Goal: Book appointment/travel/reservation

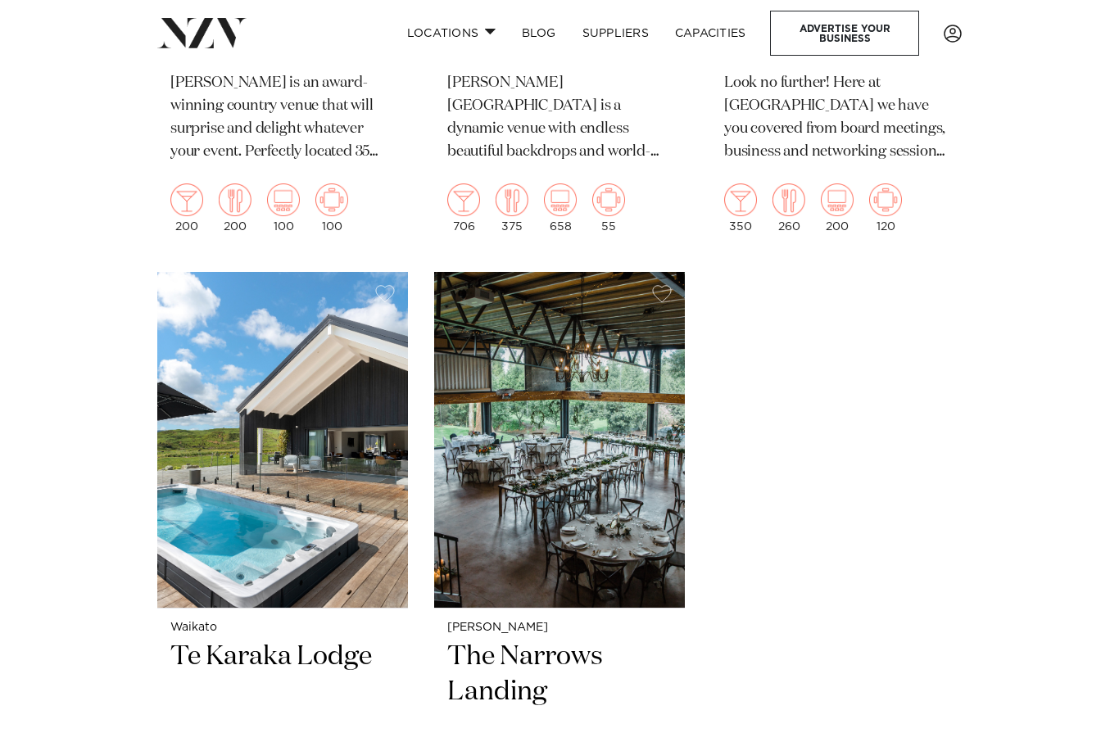
scroll to position [1541, 0]
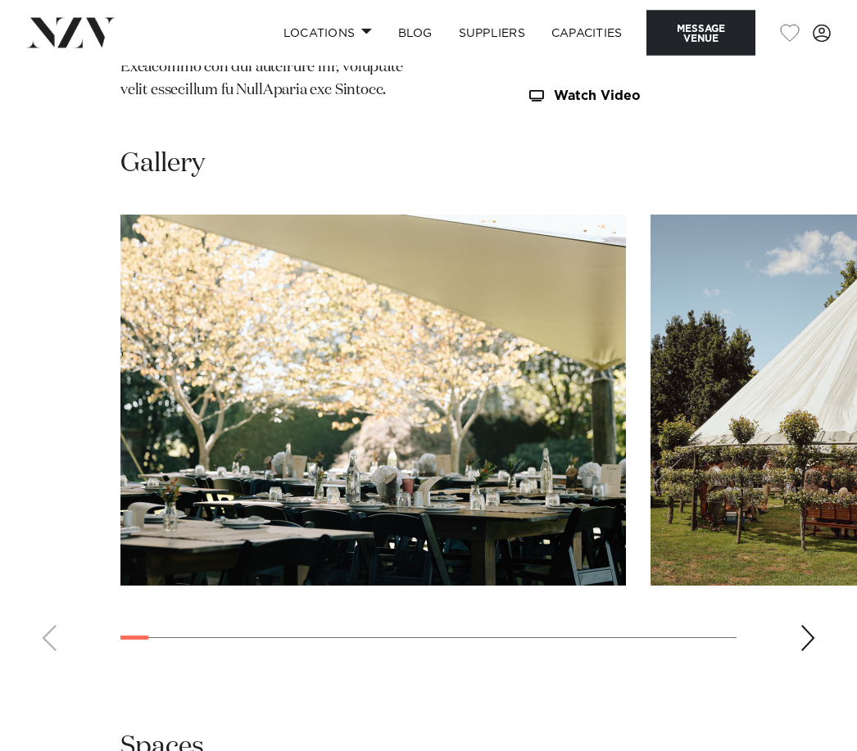
click at [799, 626] on div "Next slide" at bounding box center [807, 639] width 16 height 26
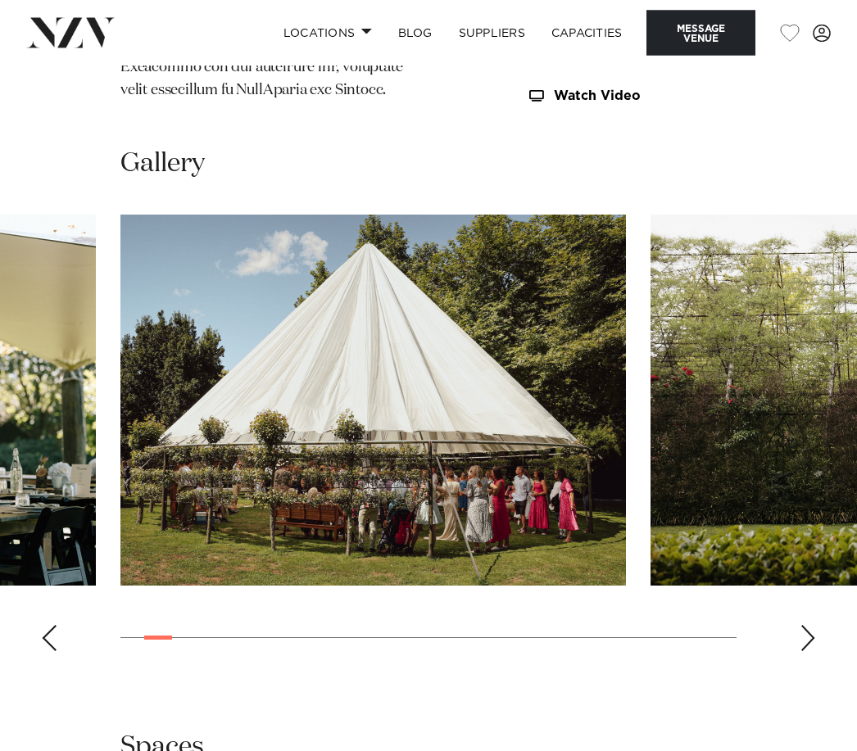
scroll to position [1843, 0]
click at [799, 625] on div "Next slide" at bounding box center [807, 638] width 16 height 26
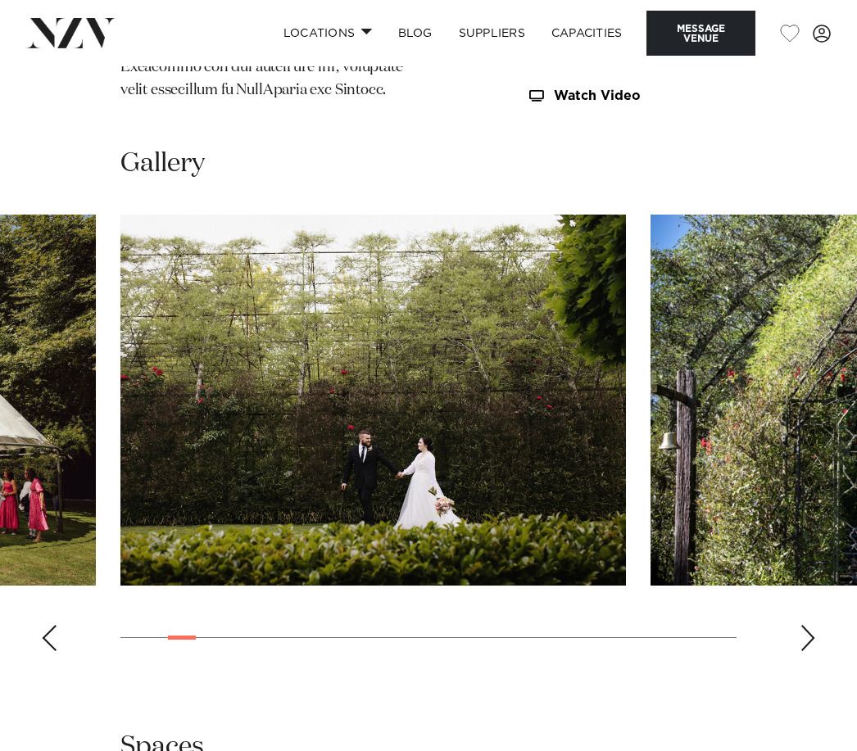
click at [799, 625] on div "Next slide" at bounding box center [807, 638] width 16 height 26
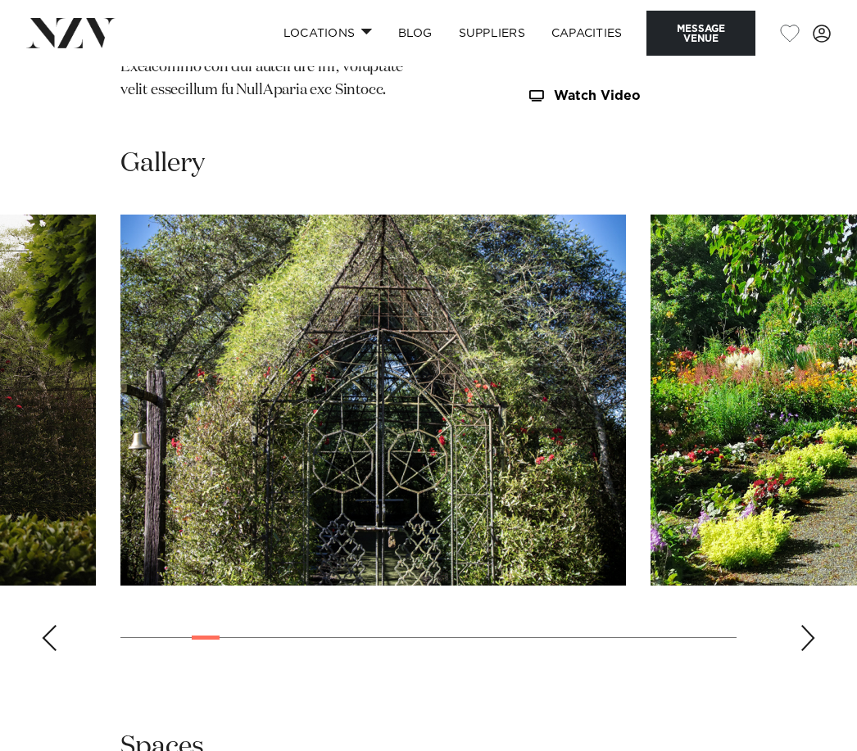
click at [799, 625] on div "Next slide" at bounding box center [807, 638] width 16 height 26
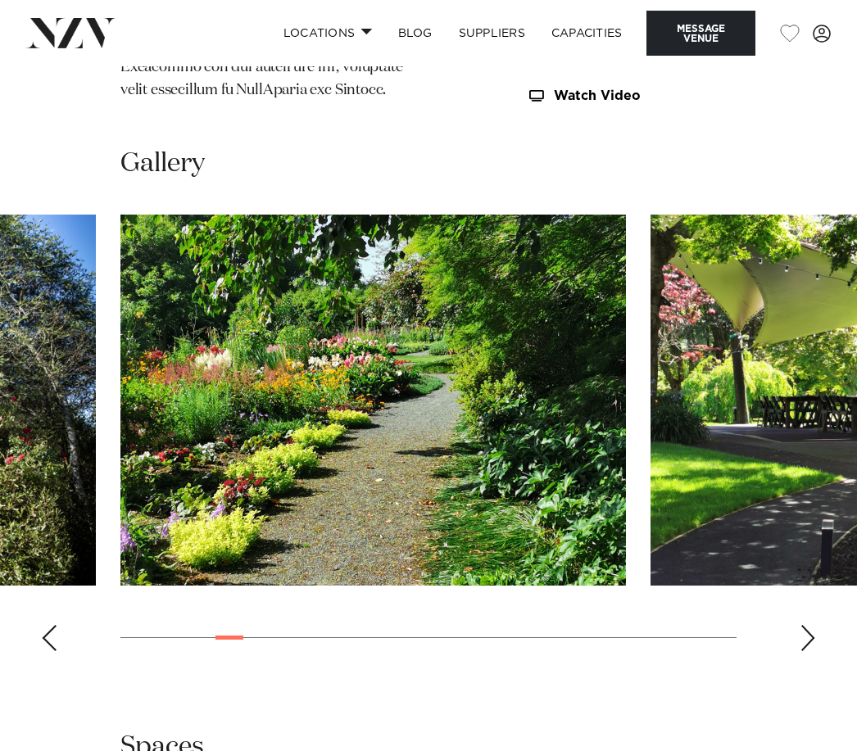
click at [799, 625] on div "Next slide" at bounding box center [807, 638] width 16 height 26
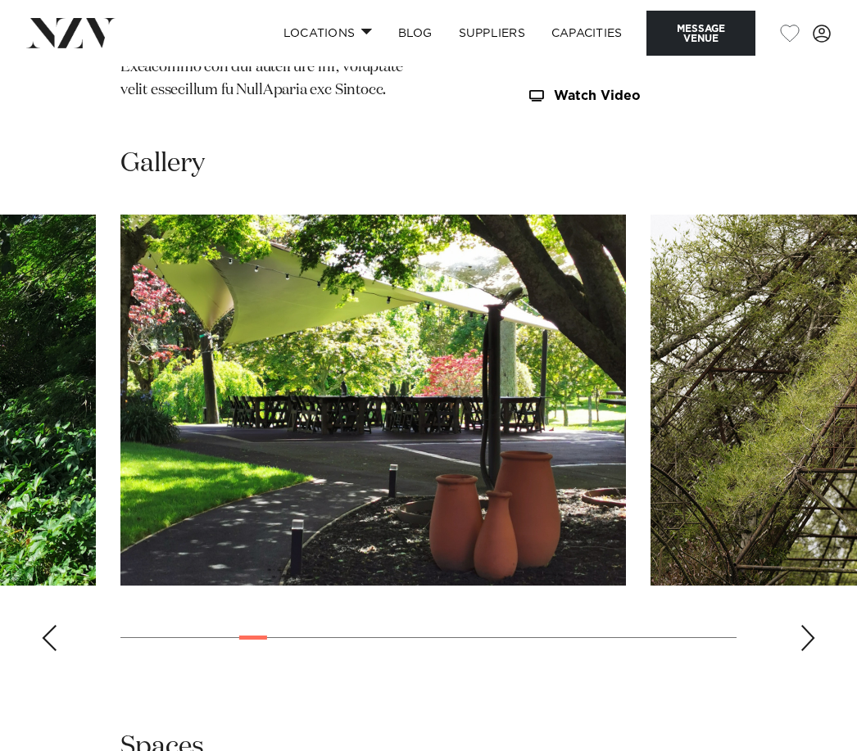
click at [799, 625] on div "Next slide" at bounding box center [807, 638] width 16 height 26
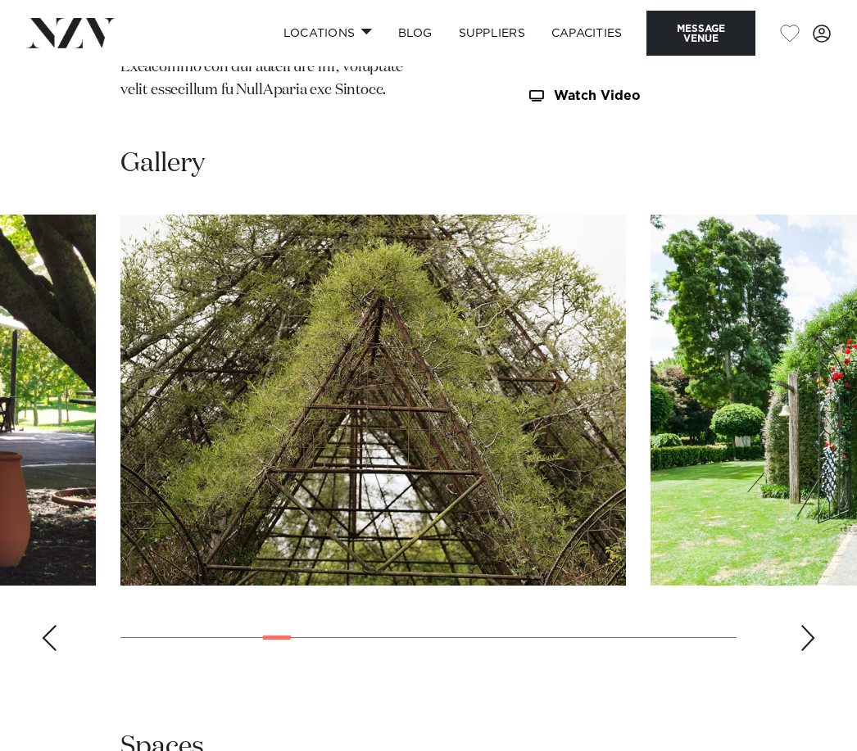
click at [800, 625] on div "Next slide" at bounding box center [807, 638] width 16 height 26
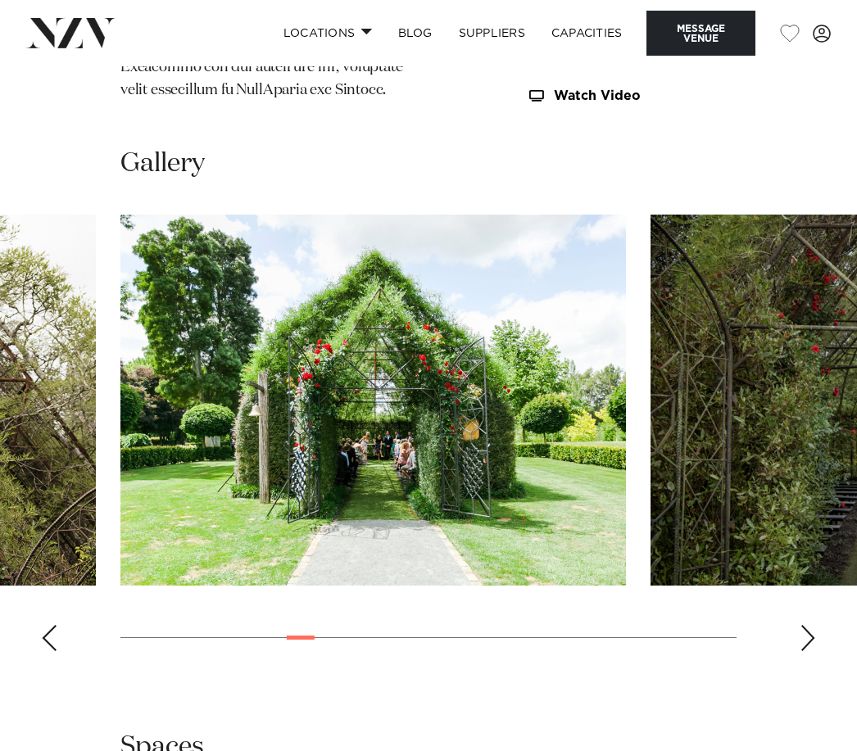
click at [800, 625] on div "Next slide" at bounding box center [807, 638] width 16 height 26
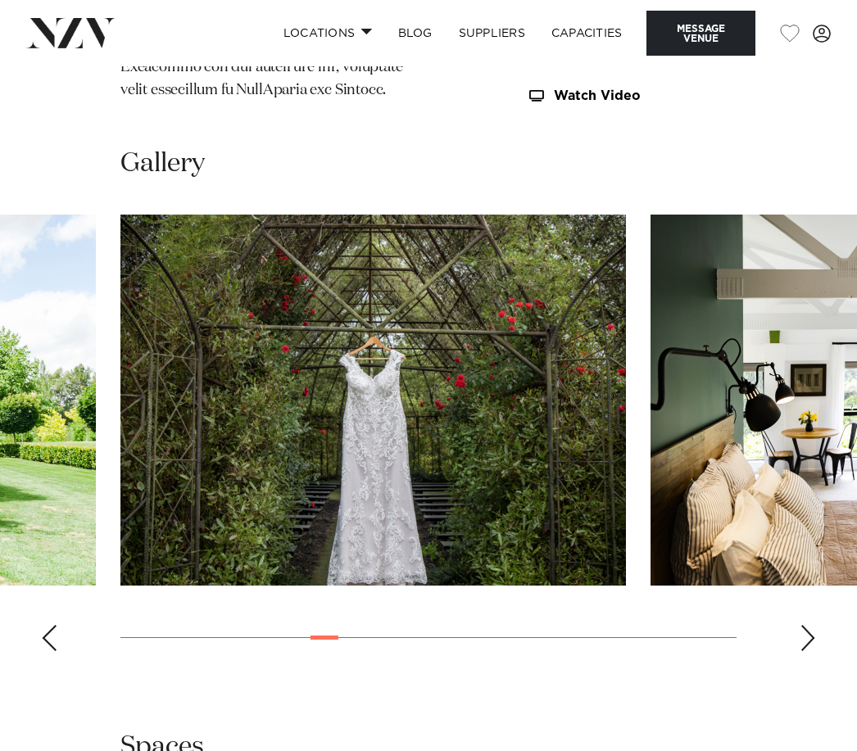
click at [800, 625] on div "Next slide" at bounding box center [807, 638] width 16 height 26
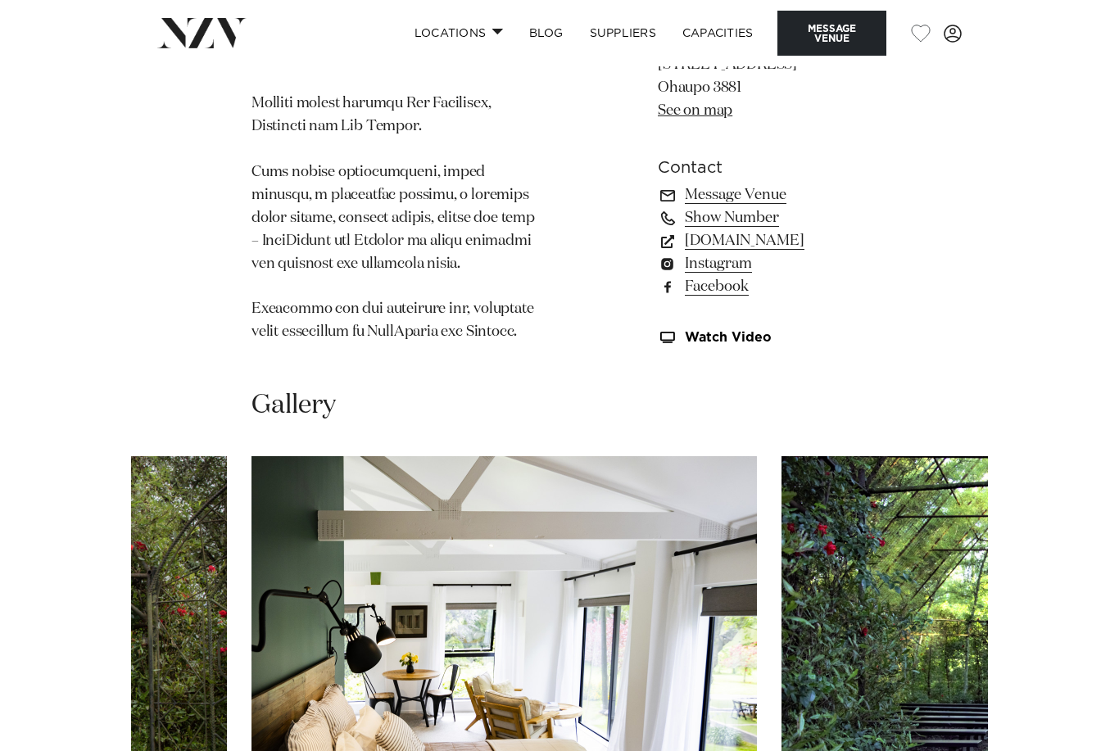
scroll to position [1350, 0]
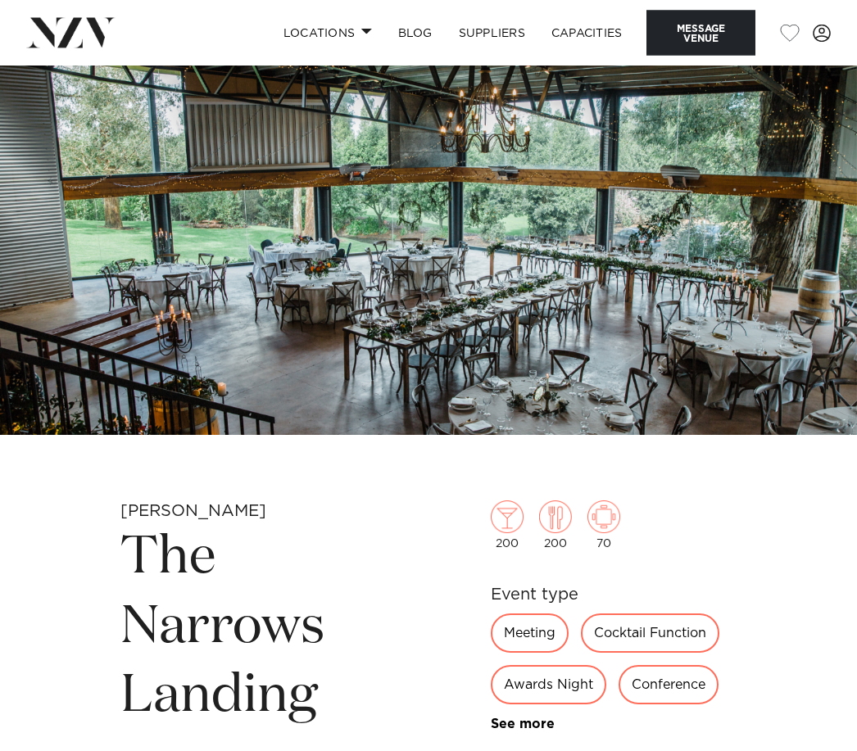
click at [605, 251] on img at bounding box center [428, 234] width 857 height 401
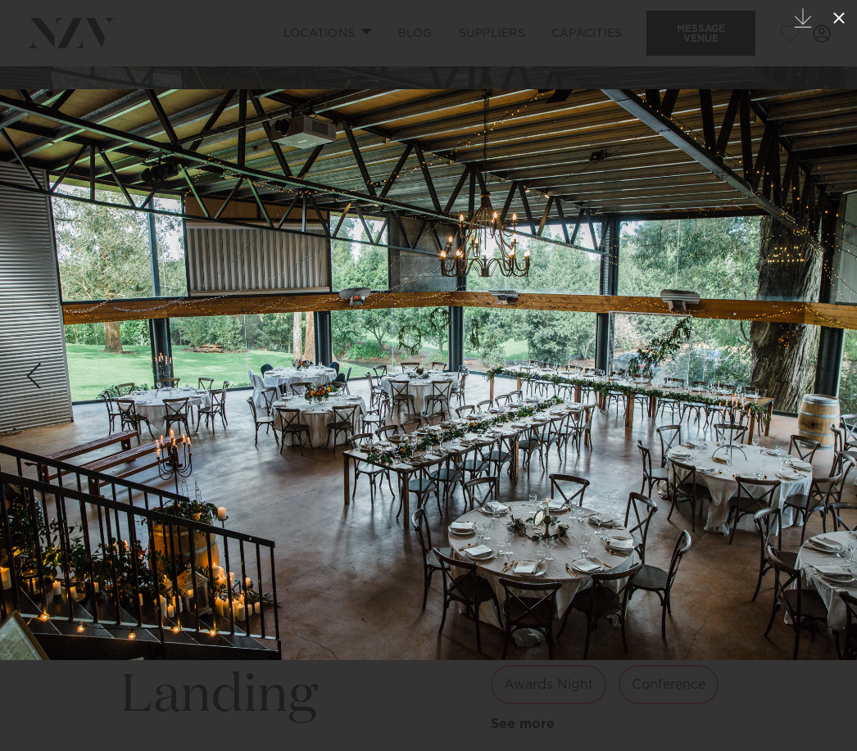
click at [841, 23] on icon at bounding box center [839, 18] width 20 height 20
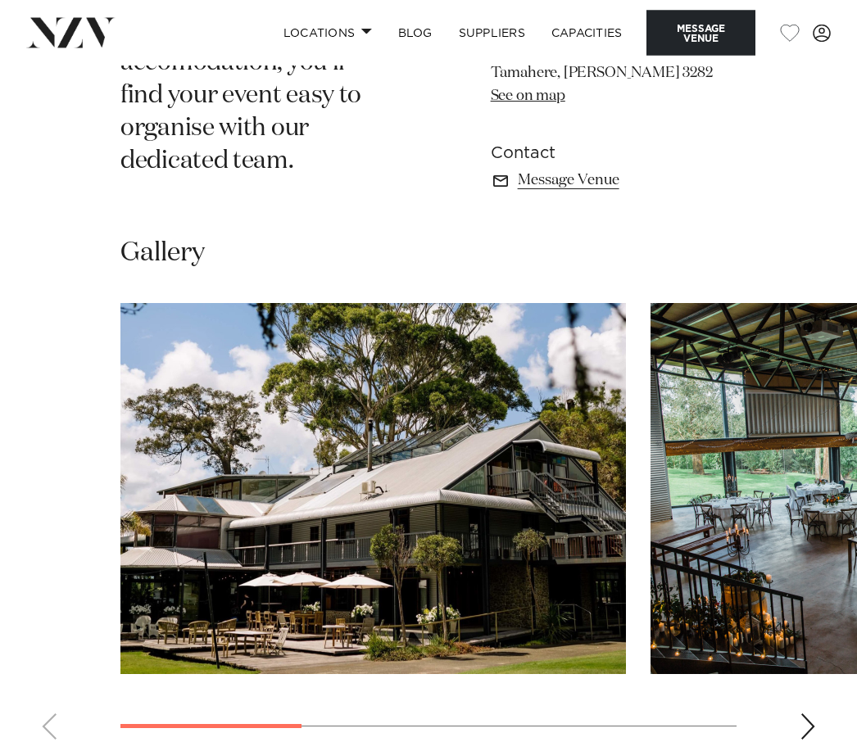
scroll to position [1110, 0]
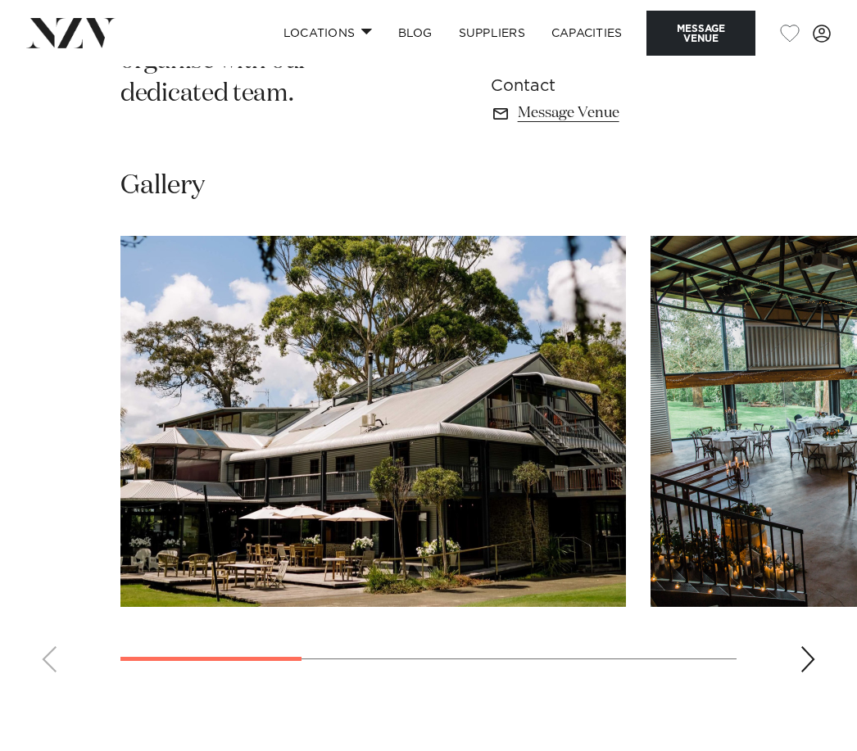
click at [808, 672] on div "Next slide" at bounding box center [807, 659] width 16 height 26
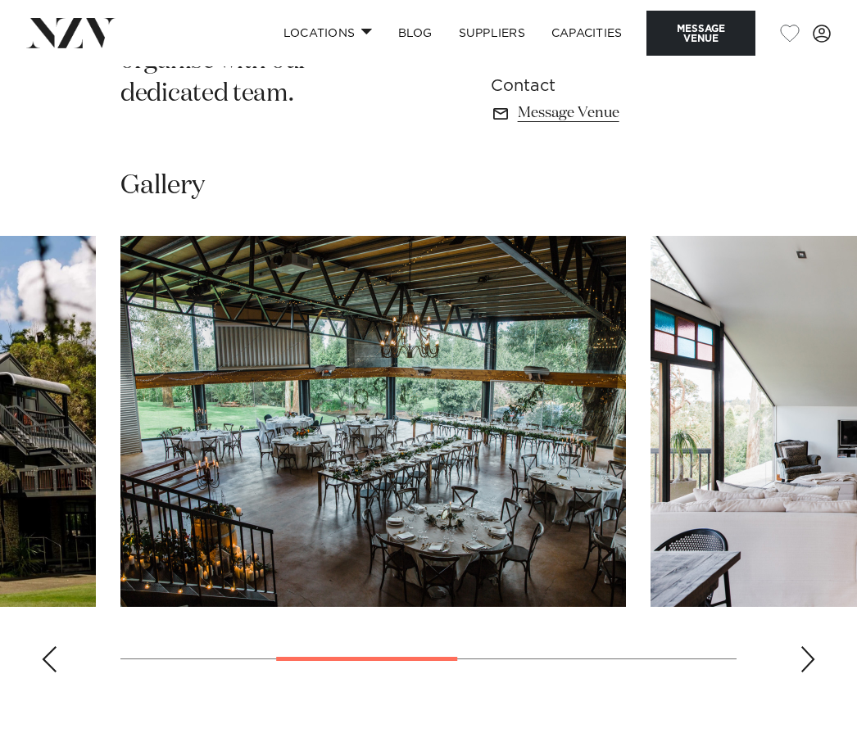
click at [808, 672] on div "Next slide" at bounding box center [807, 659] width 16 height 26
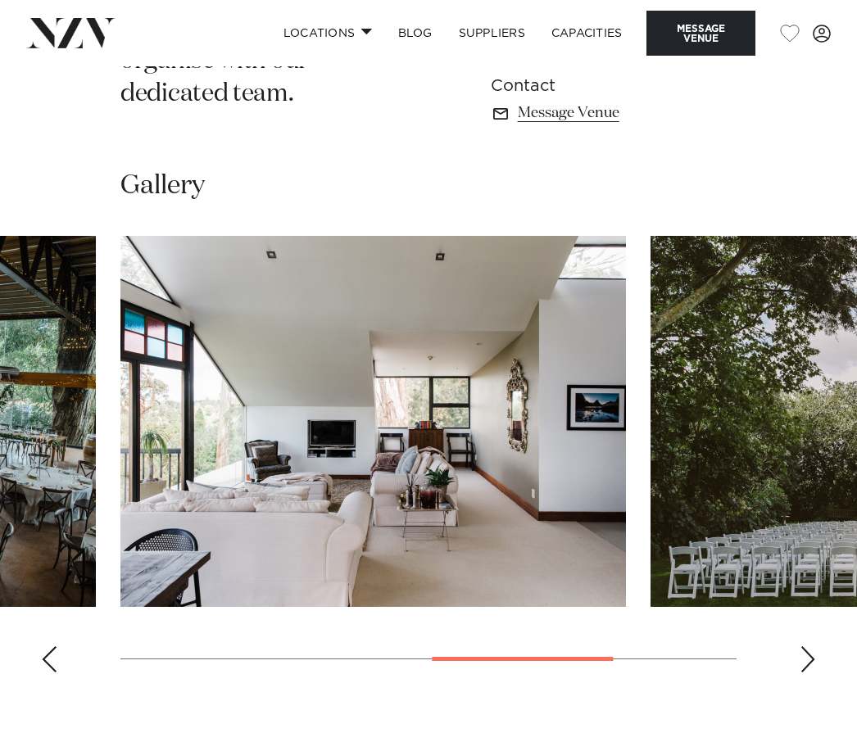
click at [808, 672] on div "Next slide" at bounding box center [807, 659] width 16 height 26
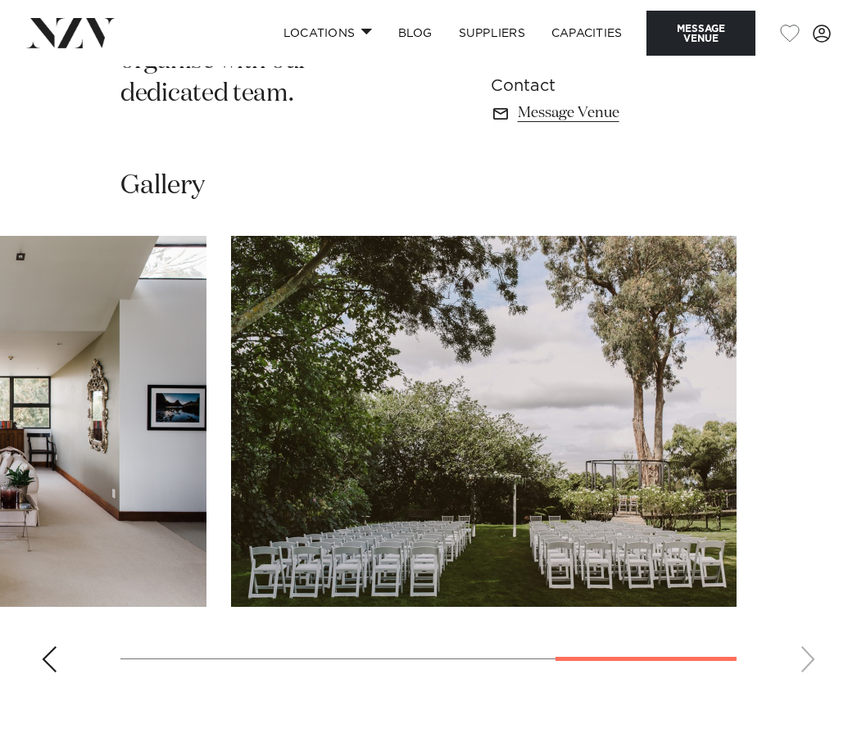
click at [808, 677] on swiper-container at bounding box center [428, 461] width 857 height 450
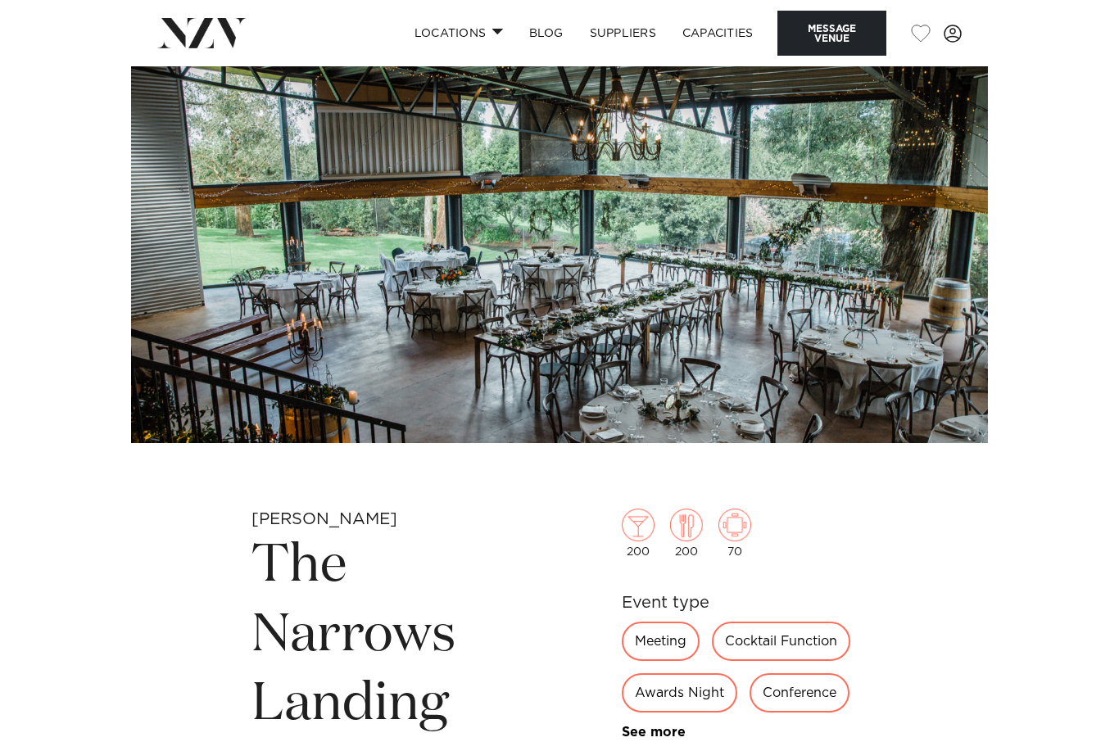
scroll to position [0, 0]
